Goal: Task Accomplishment & Management: Manage account settings

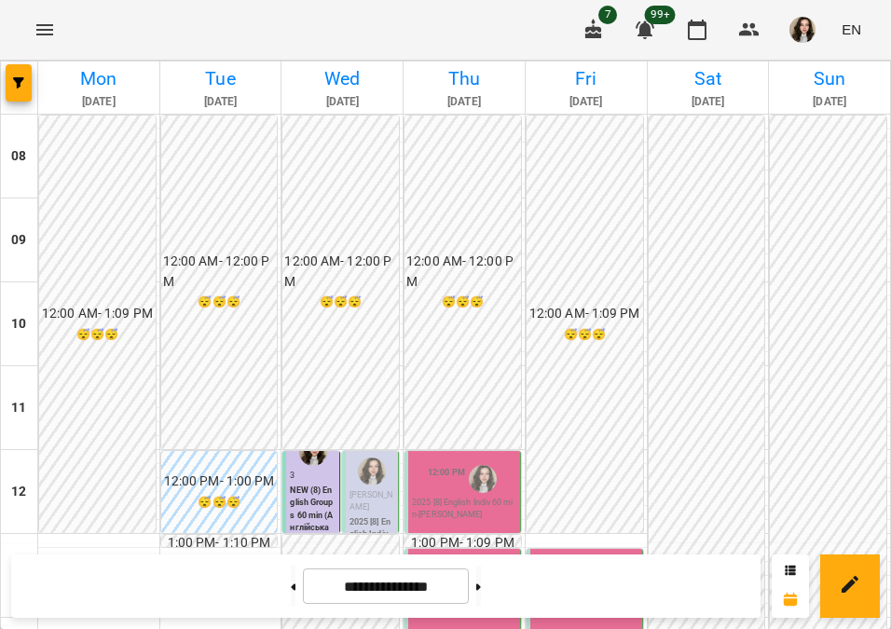
scroll to position [330, 0]
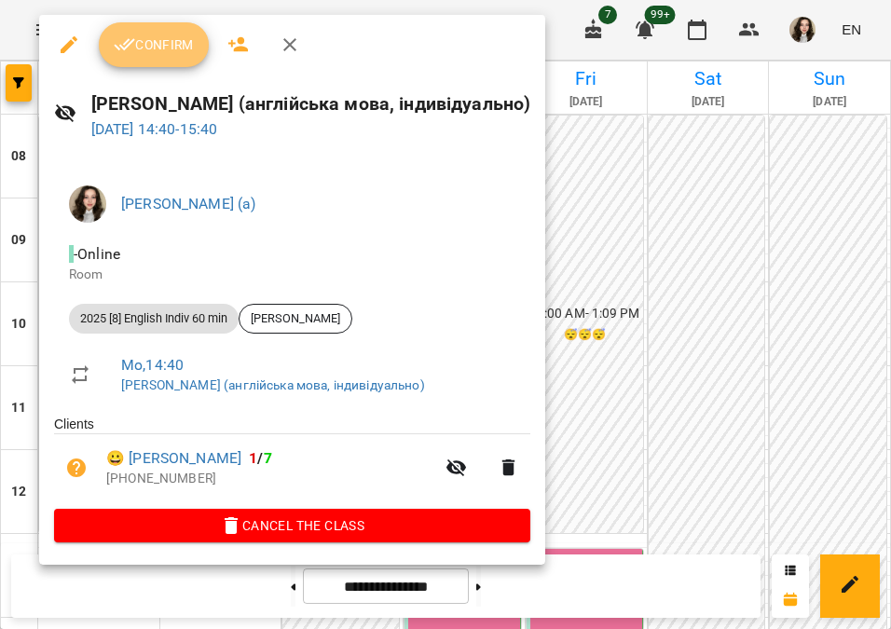
click at [175, 60] on button "Confirm" at bounding box center [154, 44] width 110 height 45
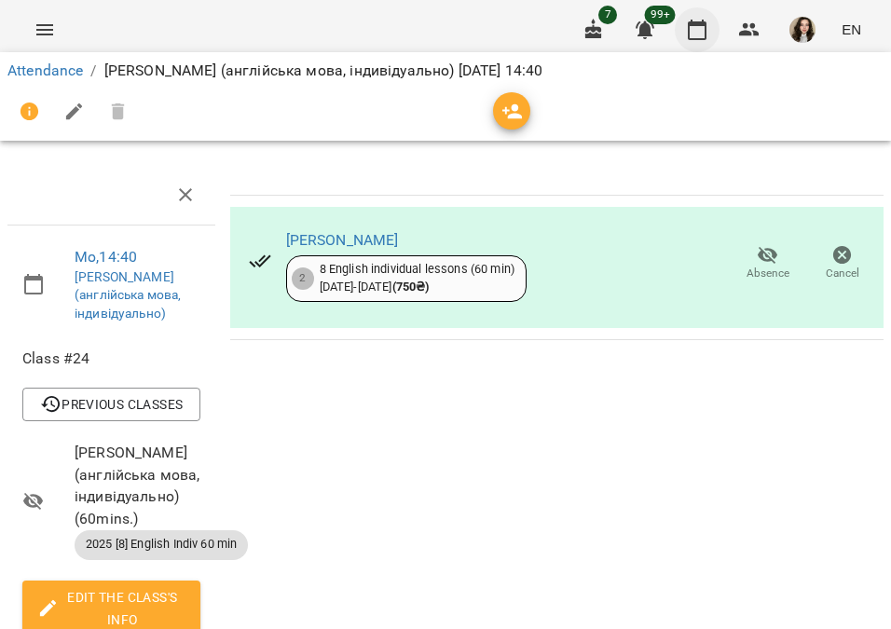
click at [700, 32] on icon "button" at bounding box center [697, 30] width 22 height 22
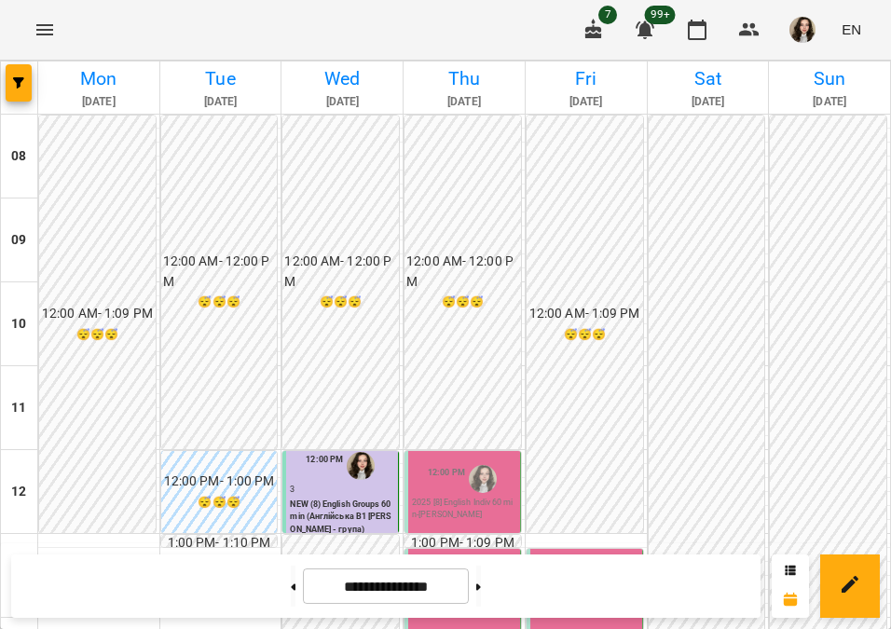
scroll to position [362, 0]
click at [481, 589] on button at bounding box center [478, 586] width 5 height 41
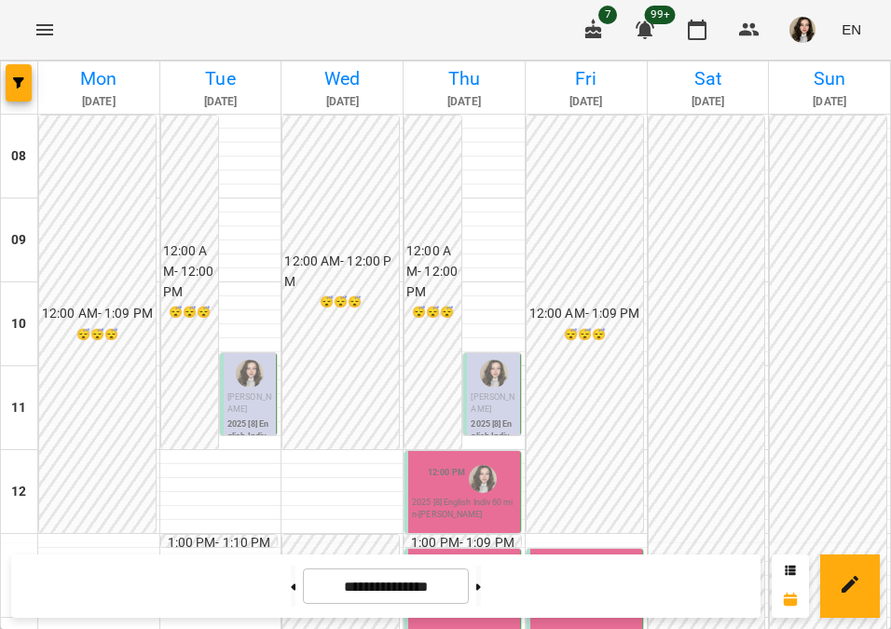
scroll to position [280, 0]
click at [291, 581] on button at bounding box center [293, 586] width 5 height 41
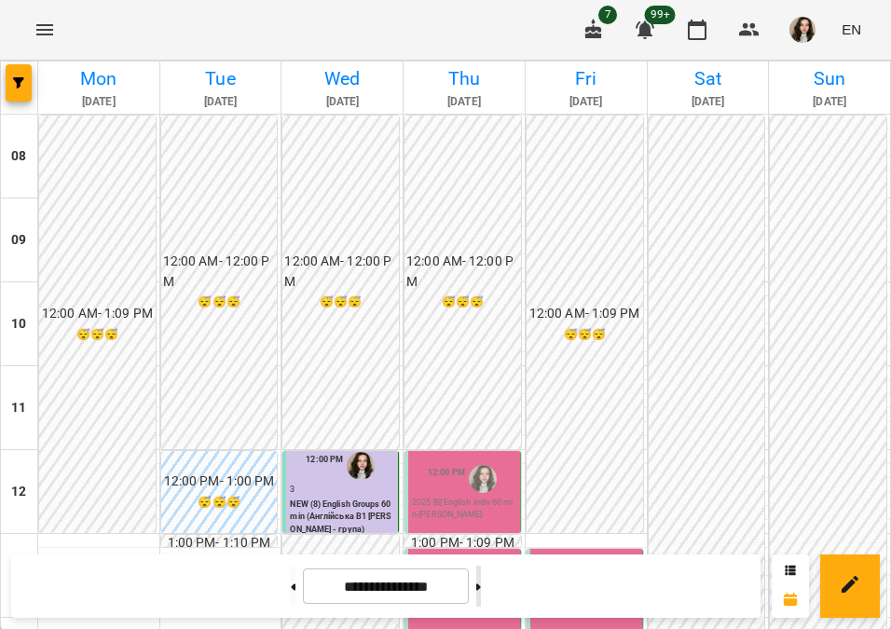
click at [481, 592] on button at bounding box center [478, 586] width 5 height 41
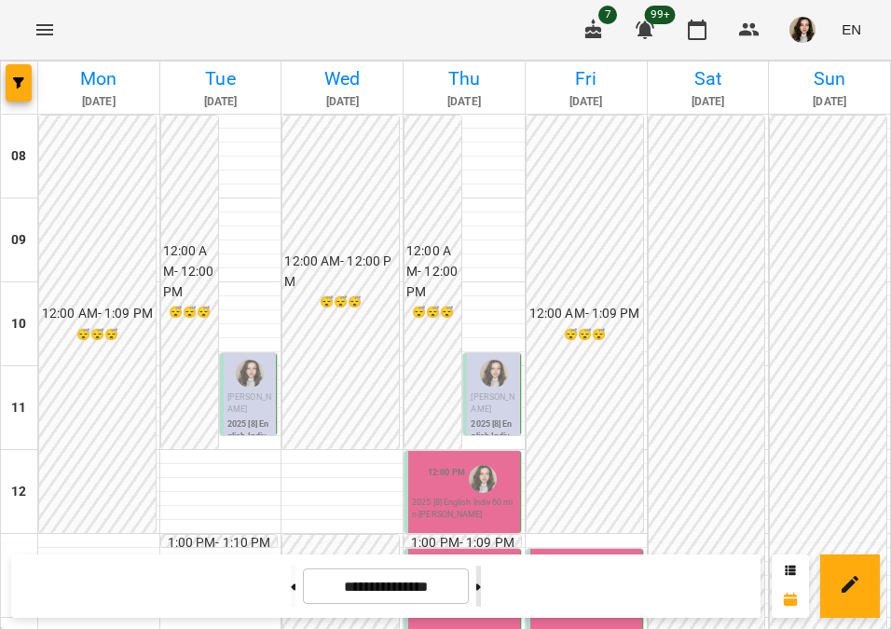
click at [481, 586] on button at bounding box center [478, 586] width 5 height 41
click at [291, 596] on button at bounding box center [293, 586] width 5 height 41
click at [291, 593] on button at bounding box center [293, 586] width 5 height 41
type input "**********"
